Goal: Information Seeking & Learning: Check status

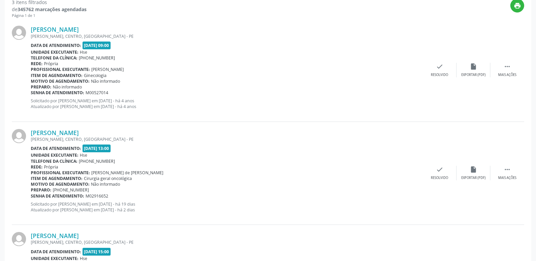
scroll to position [60, 0]
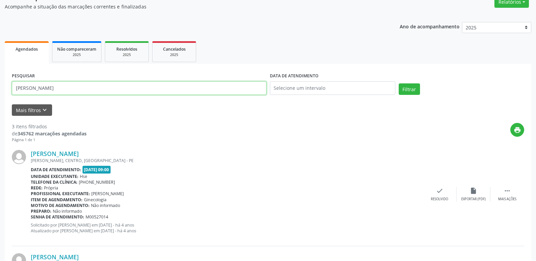
drag, startPoint x: 93, startPoint y: 91, endPoint x: 0, endPoint y: 72, distance: 94.5
click at [0, 72] on div "Acompanhamento Acompanhe a situação das marcações correntes e finalizadas Relat…" at bounding box center [268, 220] width 536 height 487
type input "49248383491"
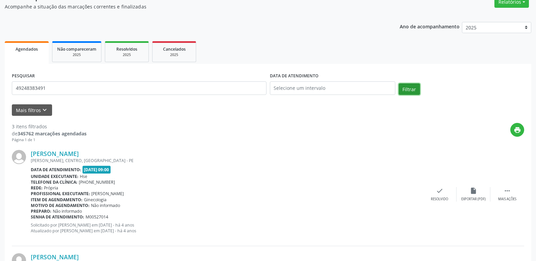
click at [406, 94] on button "Filtrar" at bounding box center [408, 88] width 21 height 11
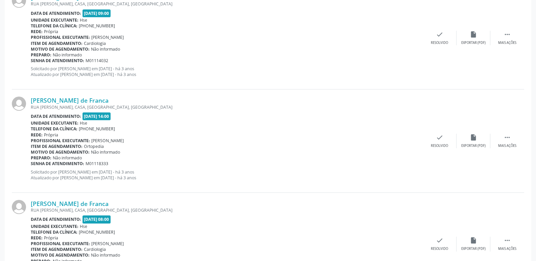
scroll to position [1521, 0]
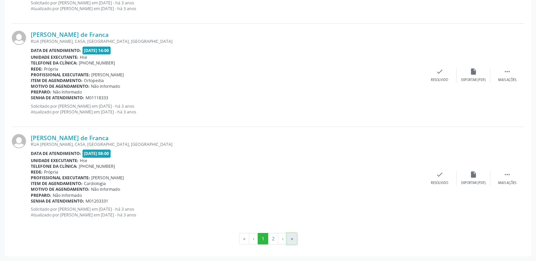
click at [289, 239] on button "»" at bounding box center [292, 238] width 10 height 11
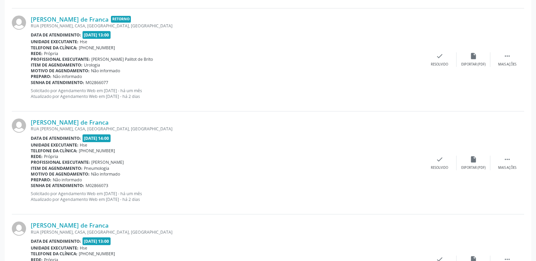
scroll to position [1318, 0]
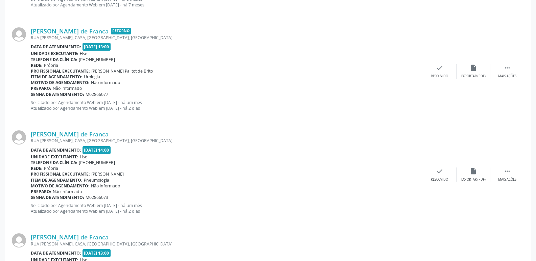
drag, startPoint x: 167, startPoint y: 198, endPoint x: 158, endPoint y: 216, distance: 20.1
drag, startPoint x: 158, startPoint y: 216, endPoint x: 381, endPoint y: 70, distance: 266.5
click at [381, 70] on div "Profissional executante: [PERSON_NAME] Palitot de [DEMOGRAPHIC_DATA]" at bounding box center [227, 71] width 392 height 6
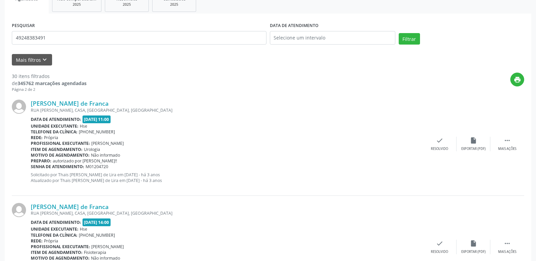
scroll to position [0, 0]
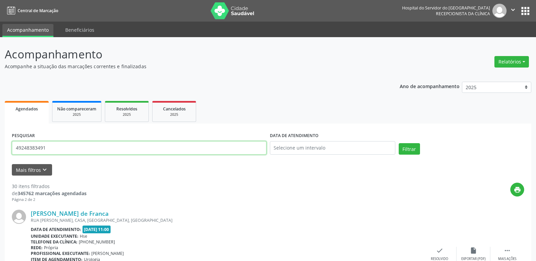
type input "48780120482"
click at [415, 148] on button "Filtrar" at bounding box center [408, 148] width 21 height 11
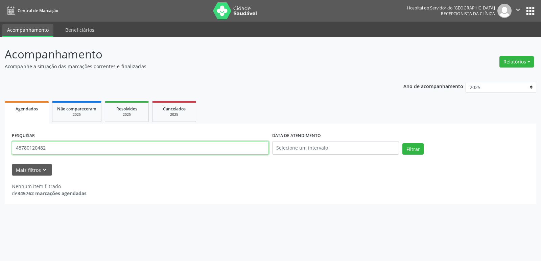
drag, startPoint x: 70, startPoint y: 149, endPoint x: 0, endPoint y: 143, distance: 70.5
click at [0, 145] on div "Acompanhamento Acompanhe a situação das marcações correntes e finalizadas Relat…" at bounding box center [270, 149] width 541 height 224
type input "[PERSON_NAME]"
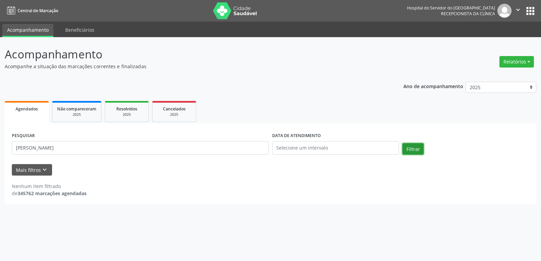
click at [411, 148] on button "Filtrar" at bounding box center [412, 148] width 21 height 11
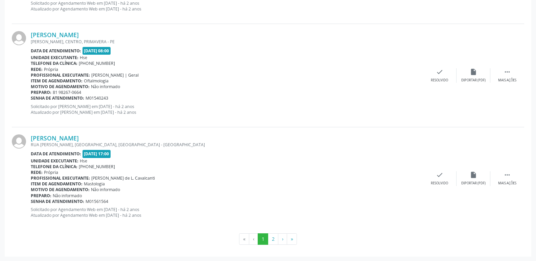
scroll to position [1521, 0]
click at [278, 238] on button "2" at bounding box center [273, 238] width 10 height 11
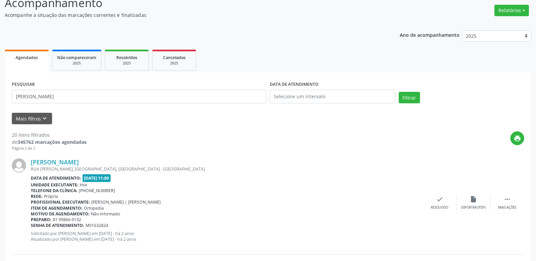
scroll to position [0, 0]
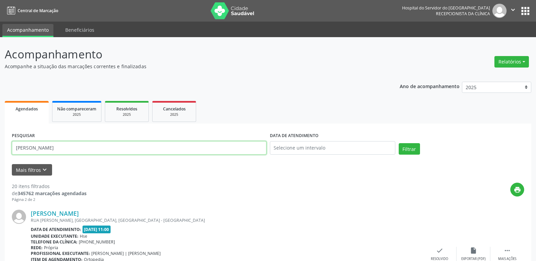
type input "12778664491"
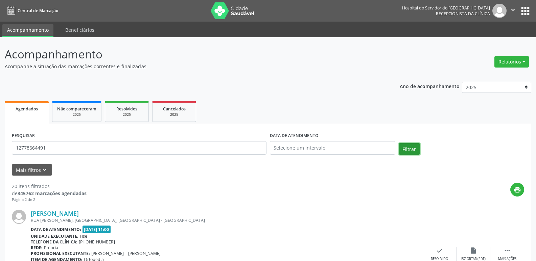
click at [415, 147] on button "Filtrar" at bounding box center [408, 148] width 21 height 11
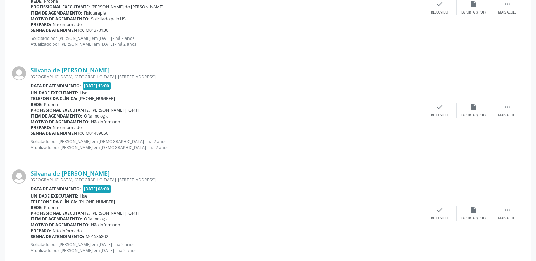
scroll to position [1521, 0]
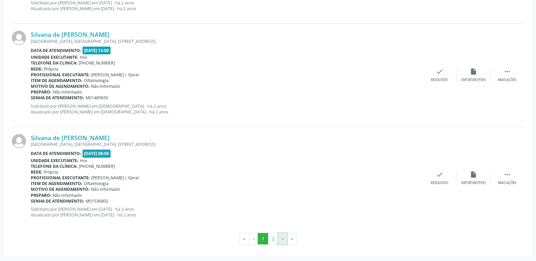
click at [282, 239] on button "›" at bounding box center [282, 238] width 9 height 11
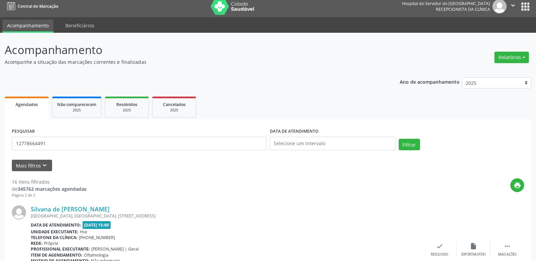
scroll to position [0, 0]
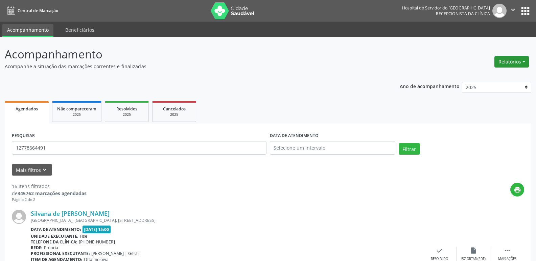
click at [522, 65] on button "Relatórios" at bounding box center [511, 61] width 34 height 11
click at [493, 75] on link "Agendamentos" at bounding box center [492, 76] width 73 height 9
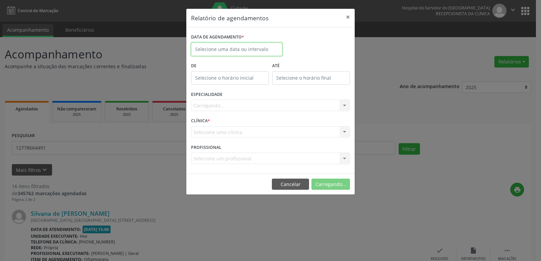
click at [209, 48] on input "text" at bounding box center [236, 50] width 91 height 14
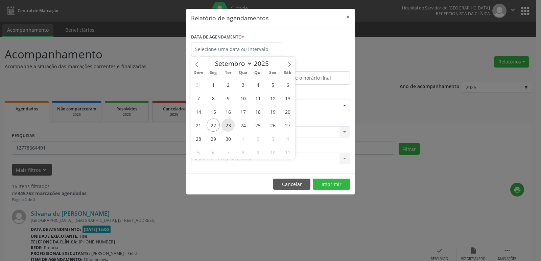
click at [226, 125] on span "23" at bounding box center [227, 125] width 13 height 13
type input "23/09/2025"
click at [227, 125] on span "23" at bounding box center [227, 125] width 13 height 13
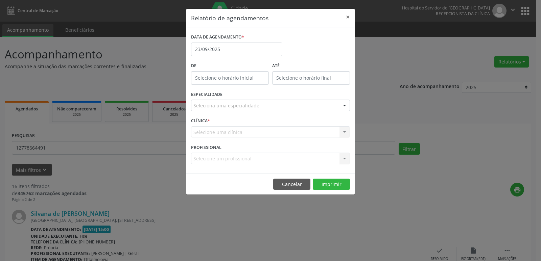
click at [288, 101] on div "Seleciona uma especialidade" at bounding box center [270, 105] width 159 height 11
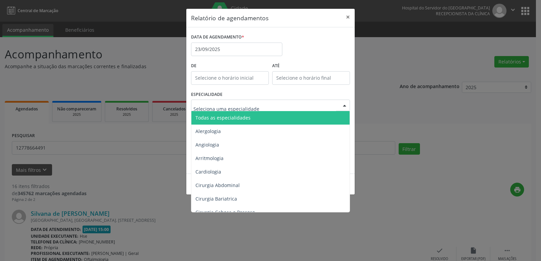
click at [266, 113] on span "Todas as especialidades" at bounding box center [270, 118] width 159 height 14
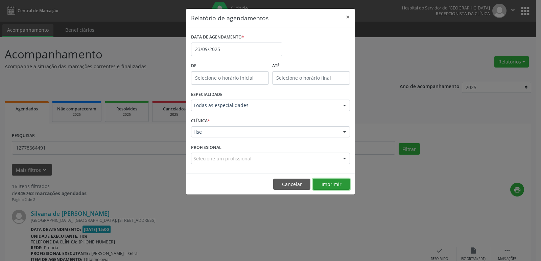
click at [327, 187] on button "Imprimir" at bounding box center [331, 184] width 37 height 11
click at [348, 19] on button "×" at bounding box center [348, 17] width 14 height 17
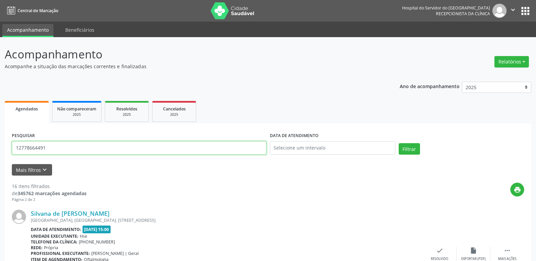
click at [0, 144] on div "Acompanhamento Acompanhe a situação das marcações correntes e finalizadas Relat…" at bounding box center [268, 187] width 536 height 300
type input "69803099434"
click at [410, 148] on button "Filtrar" at bounding box center [408, 148] width 21 height 11
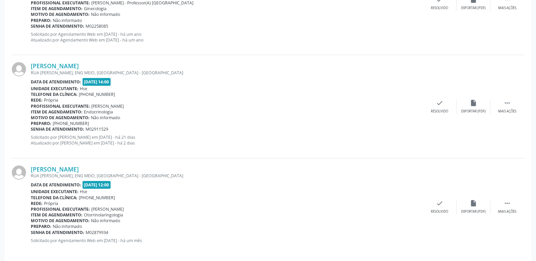
scroll to position [670, 0]
